Goal: Browse casually

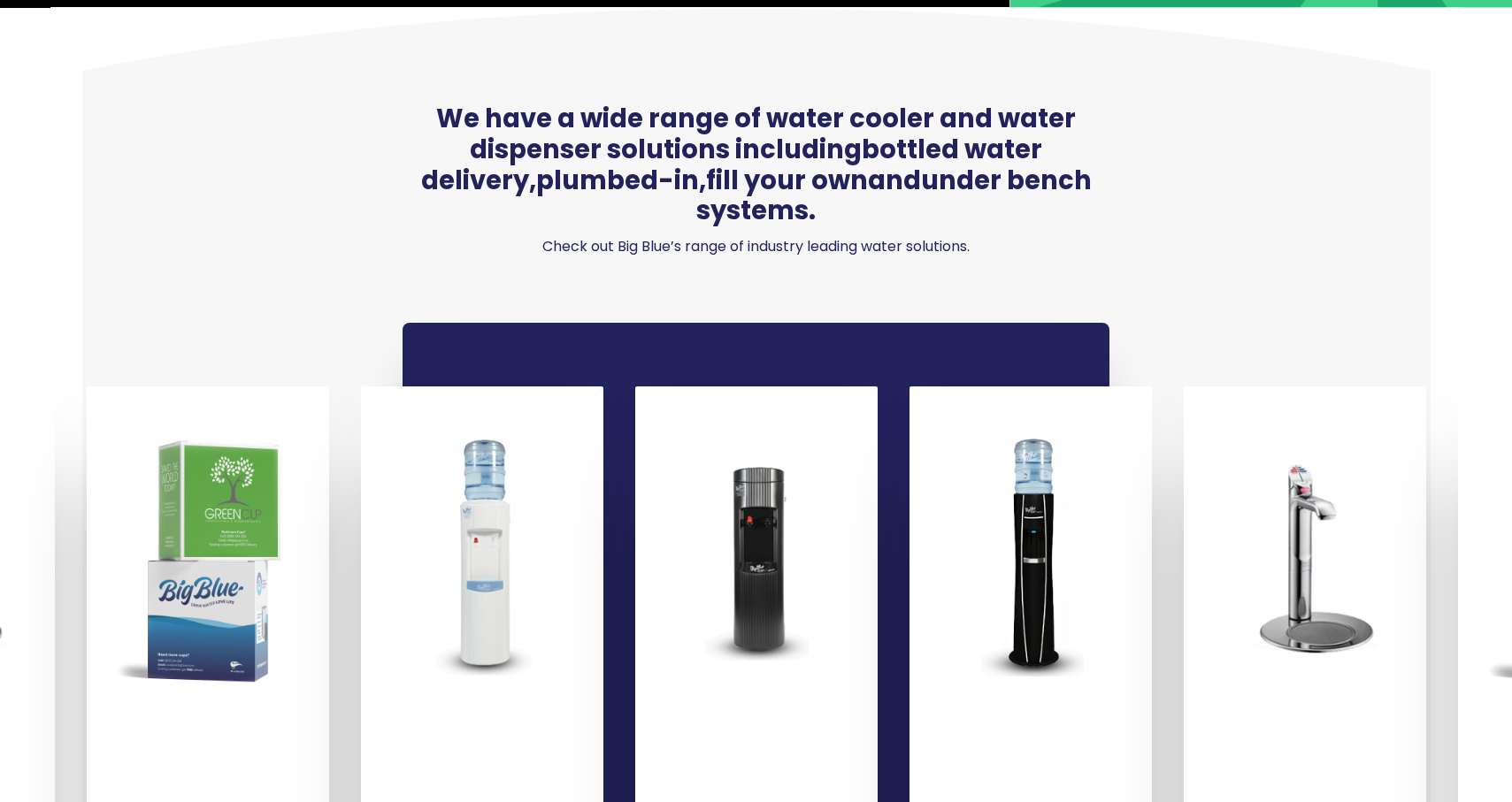
scroll to position [978, 0]
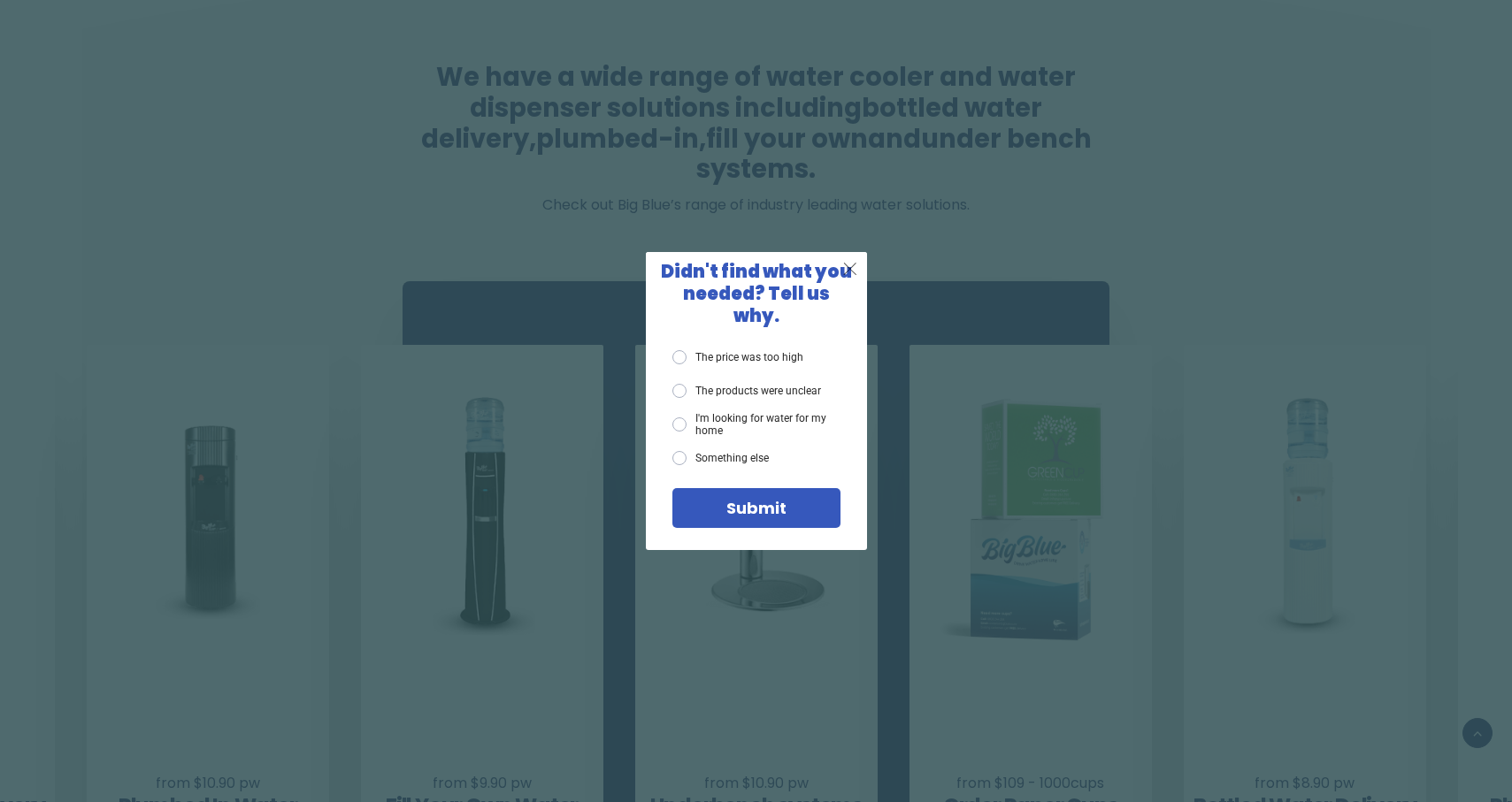
click at [854, 280] on span "X" at bounding box center [850, 268] width 16 height 22
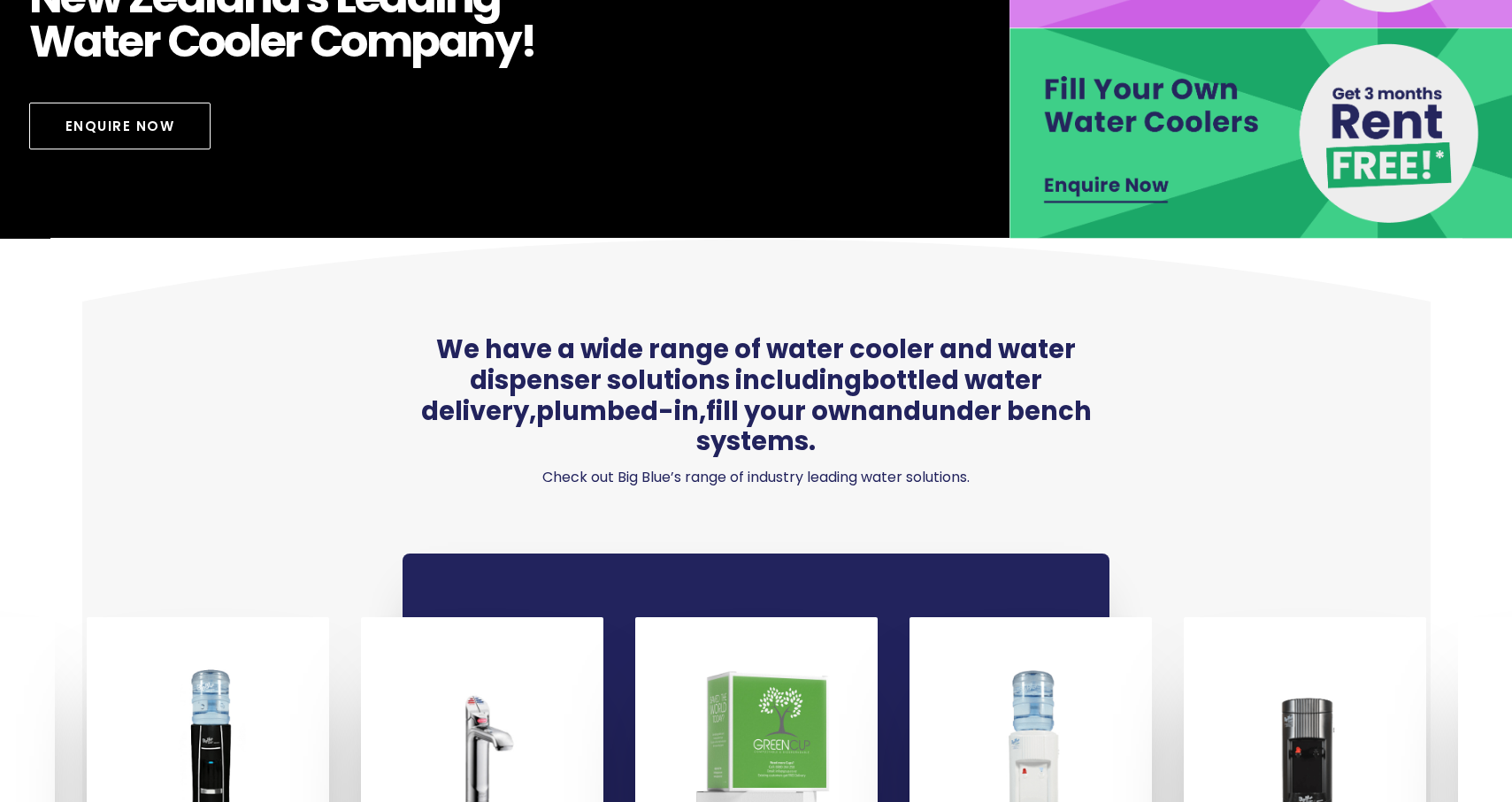
scroll to position [789, 0]
